Goal: Task Accomplishment & Management: Manage account settings

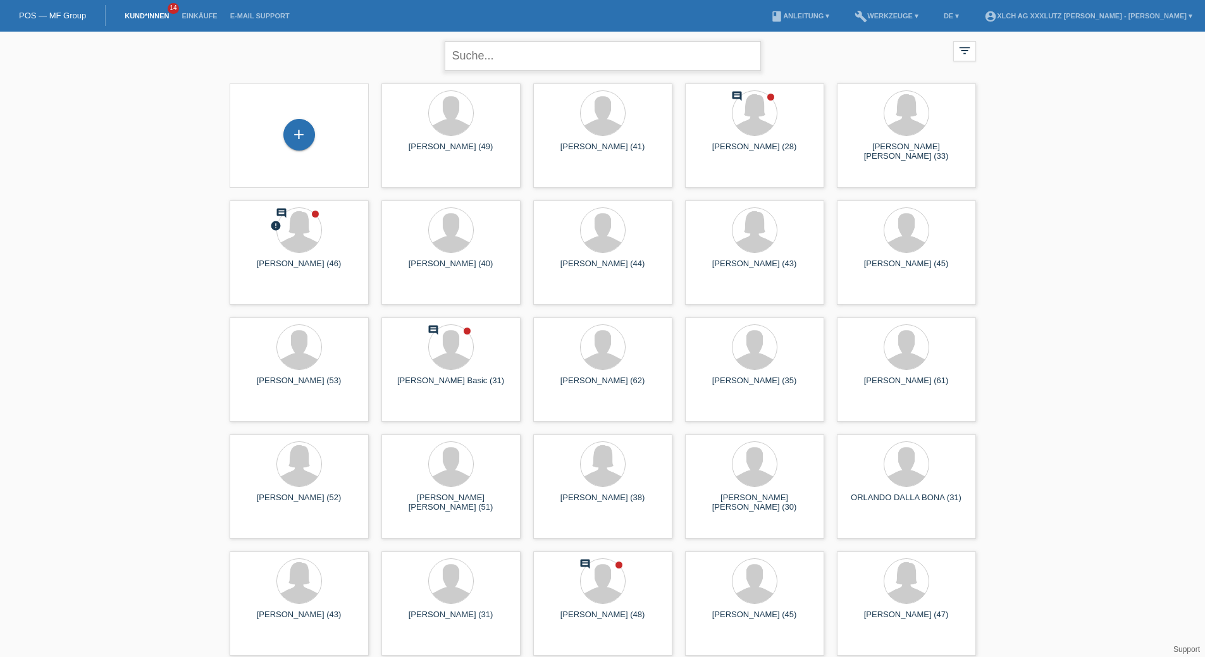
click at [547, 49] on input "text" at bounding box center [603, 56] width 316 height 30
type input "ron januz"
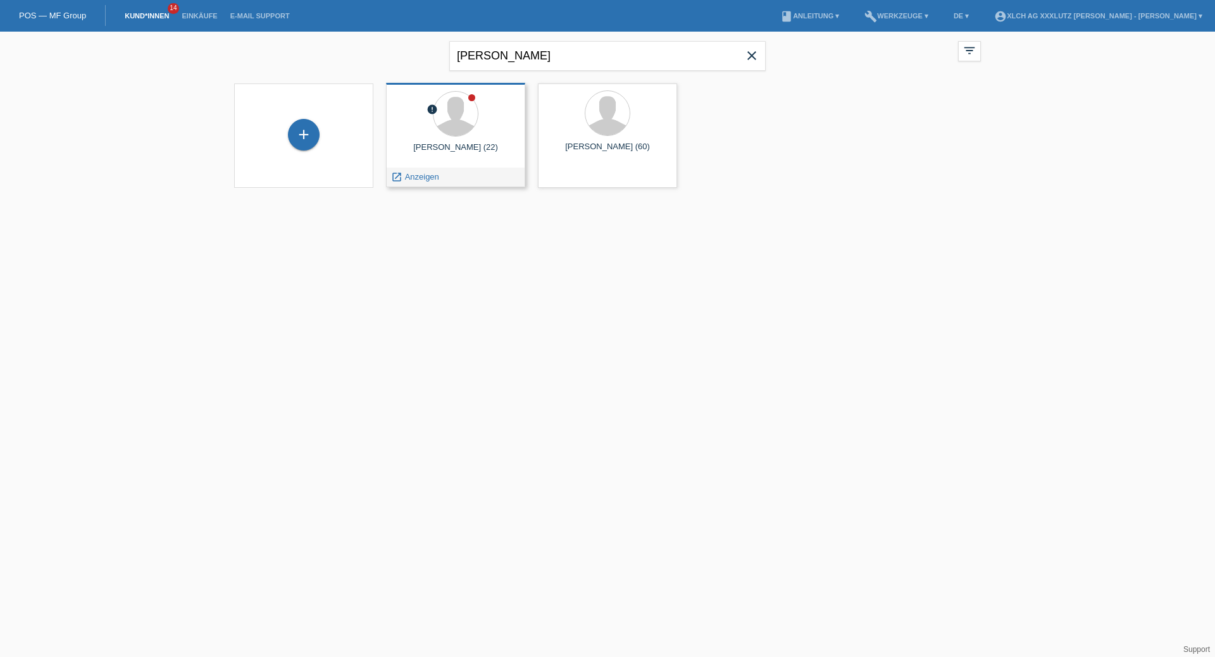
click at [488, 131] on div at bounding box center [455, 114] width 119 height 47
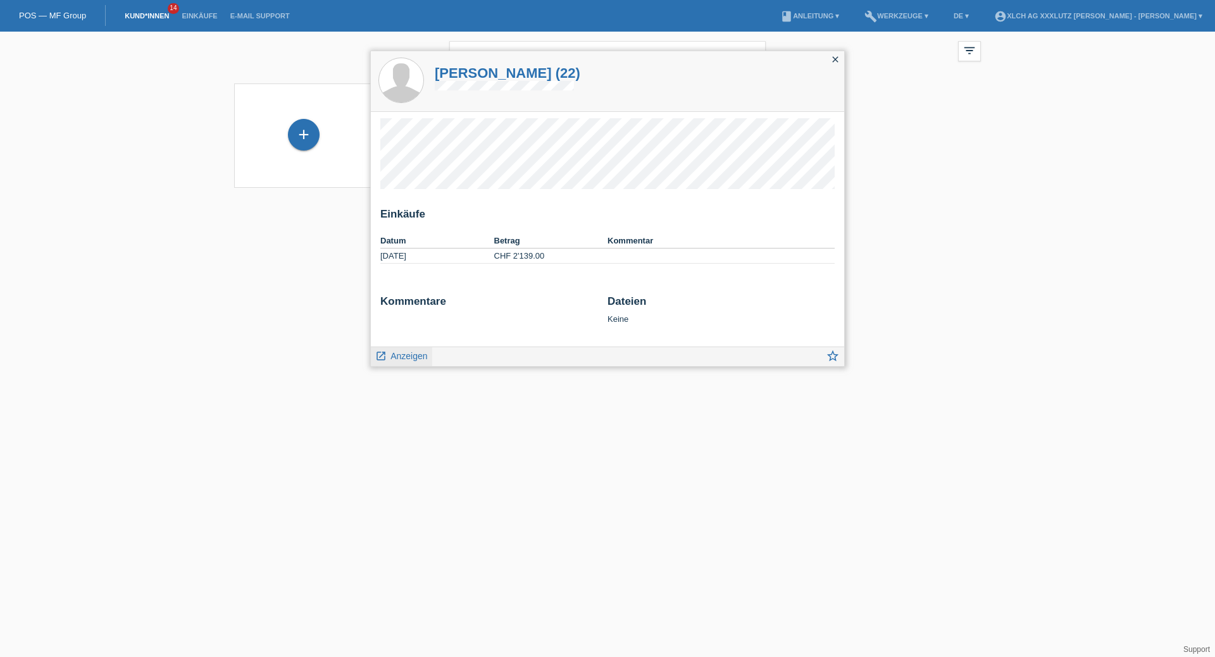
click at [409, 359] on span "Anzeigen" at bounding box center [408, 356] width 37 height 10
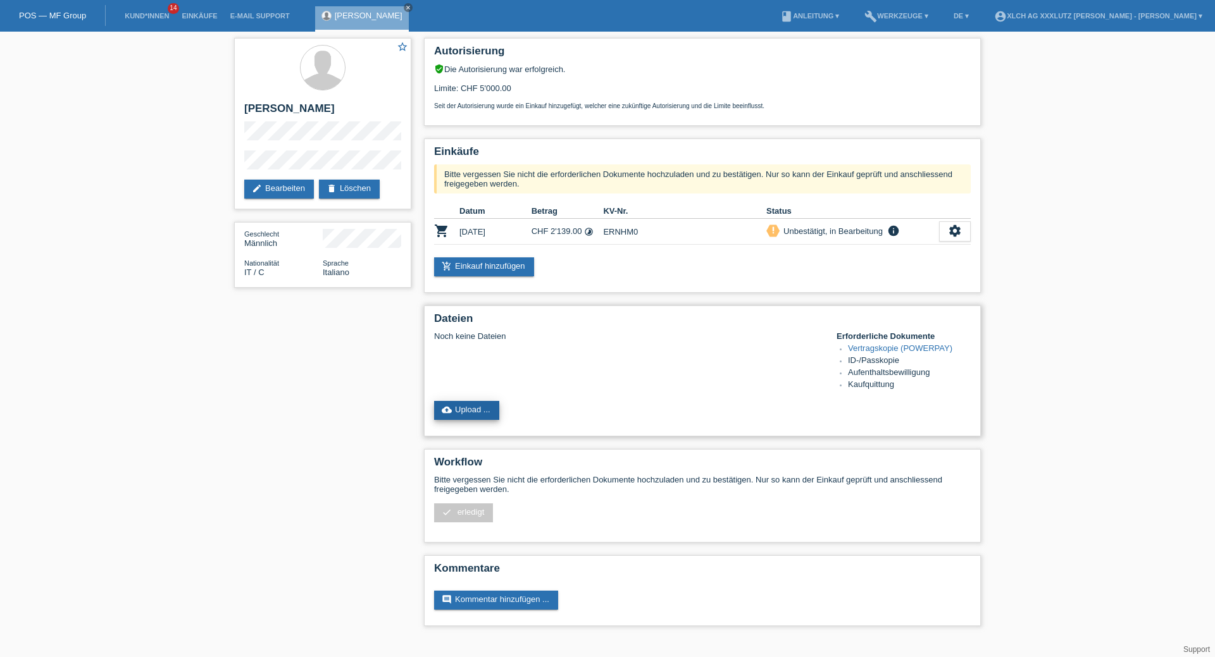
click at [465, 407] on link "cloud_upload Upload ..." at bounding box center [466, 410] width 65 height 19
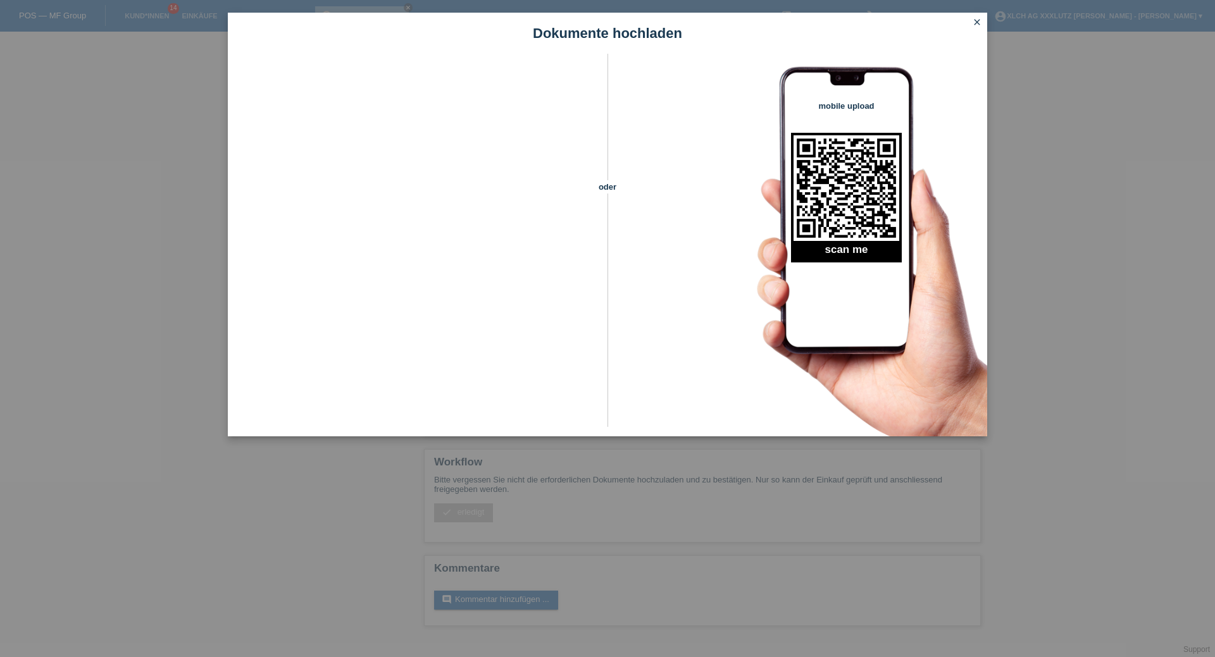
click at [975, 23] on icon "close" at bounding box center [977, 22] width 10 height 10
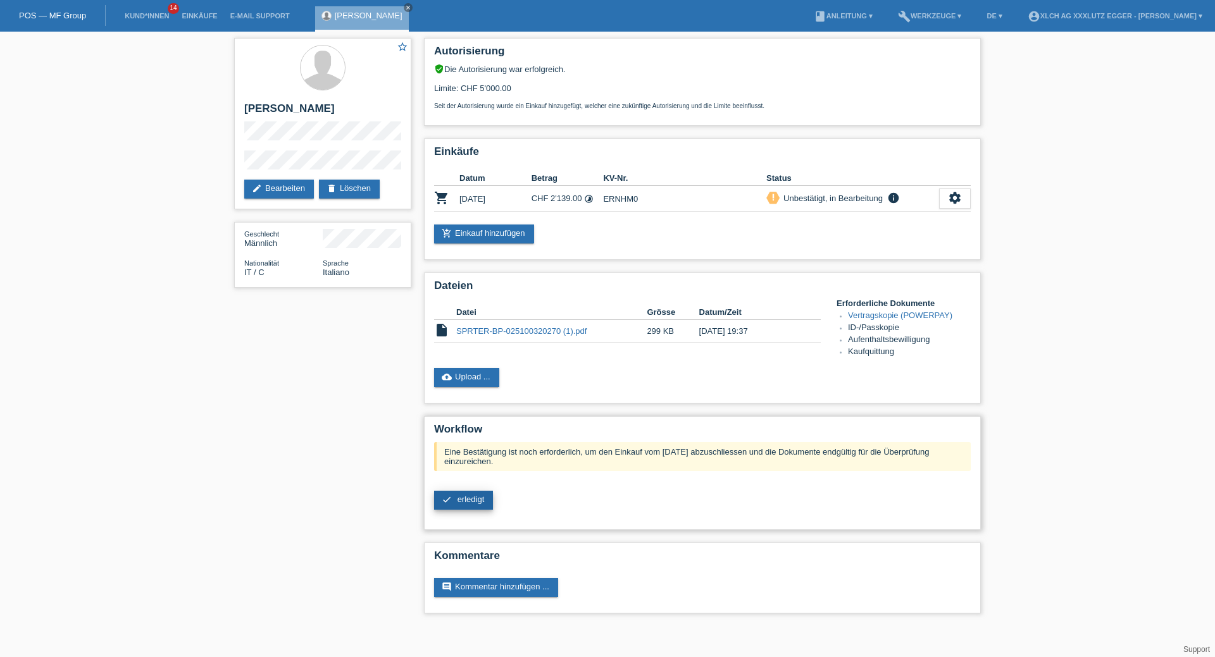
click at [455, 495] on link "check erledigt" at bounding box center [463, 500] width 59 height 19
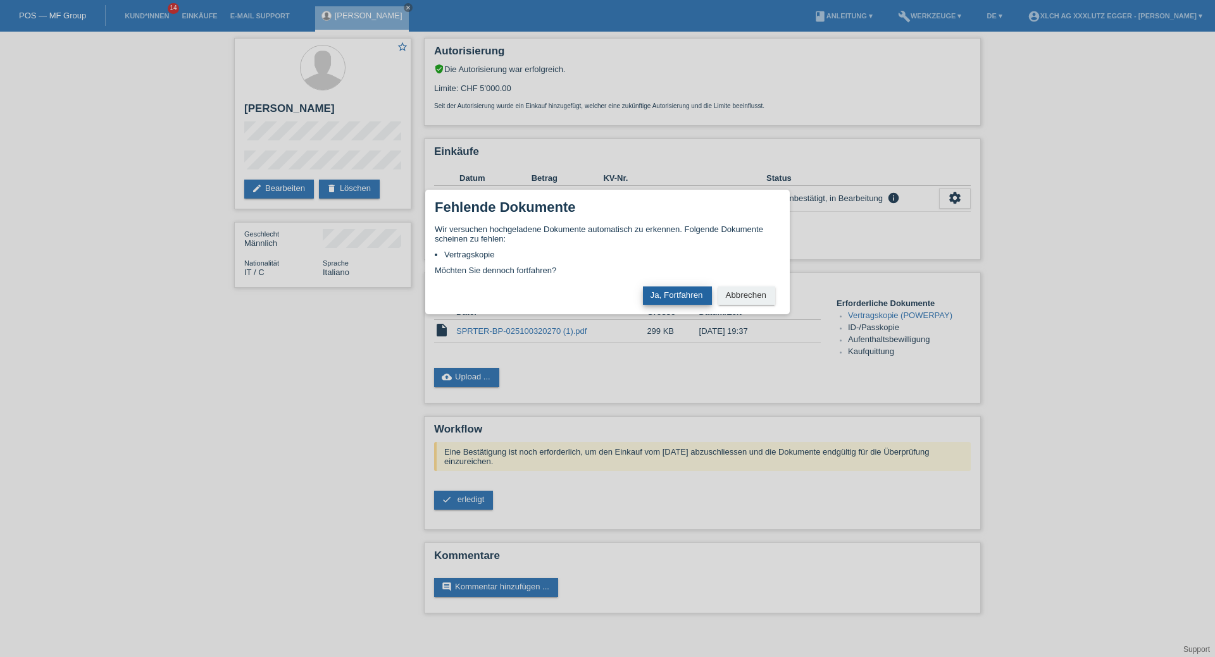
click at [667, 294] on button "Ja, Fortfahren" at bounding box center [677, 296] width 69 height 18
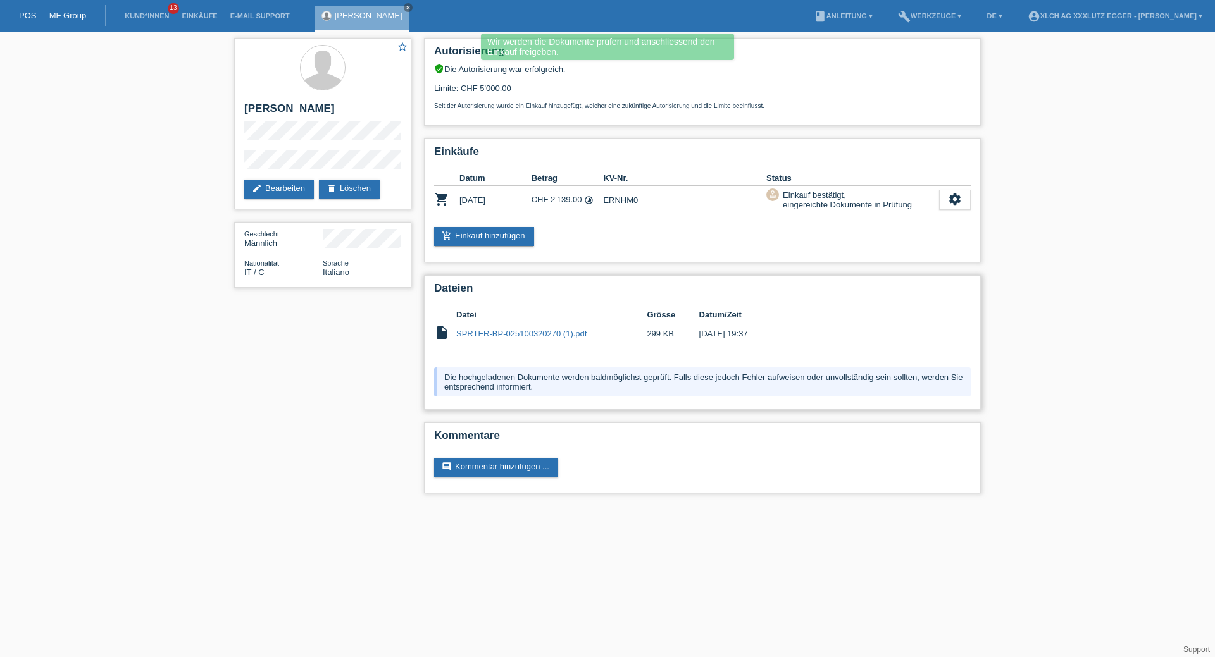
click at [531, 333] on link "SPRTER-BP-025100320270 (1).pdf" at bounding box center [521, 333] width 130 height 9
click at [1106, 16] on link "account_circle XLCH AG XXXLutz Egger - Nico Hüttmann ▾" at bounding box center [1114, 16] width 187 height 8
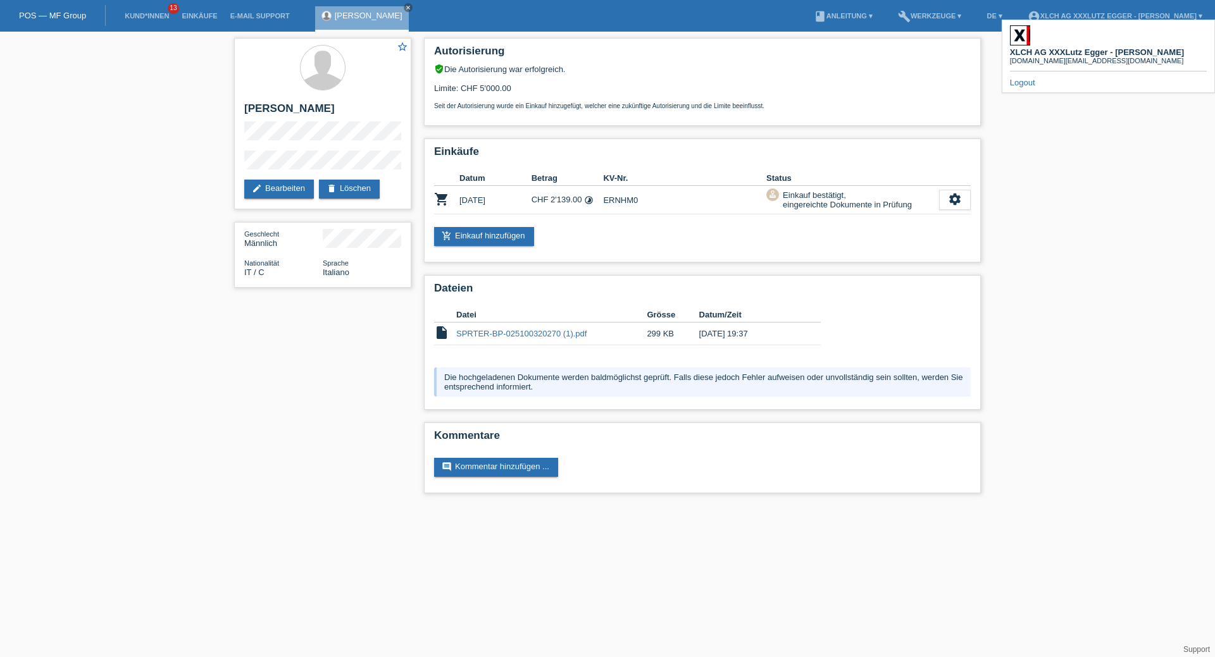
click at [1018, 70] on div "XLCH AG XXXLutz Egger - Nico Hüttmann hl.er@xxxlutz.ch Logout" at bounding box center [1107, 56] width 213 height 73
click at [1017, 78] on link "Logout" at bounding box center [1022, 82] width 25 height 9
